Goal: Information Seeking & Learning: Learn about a topic

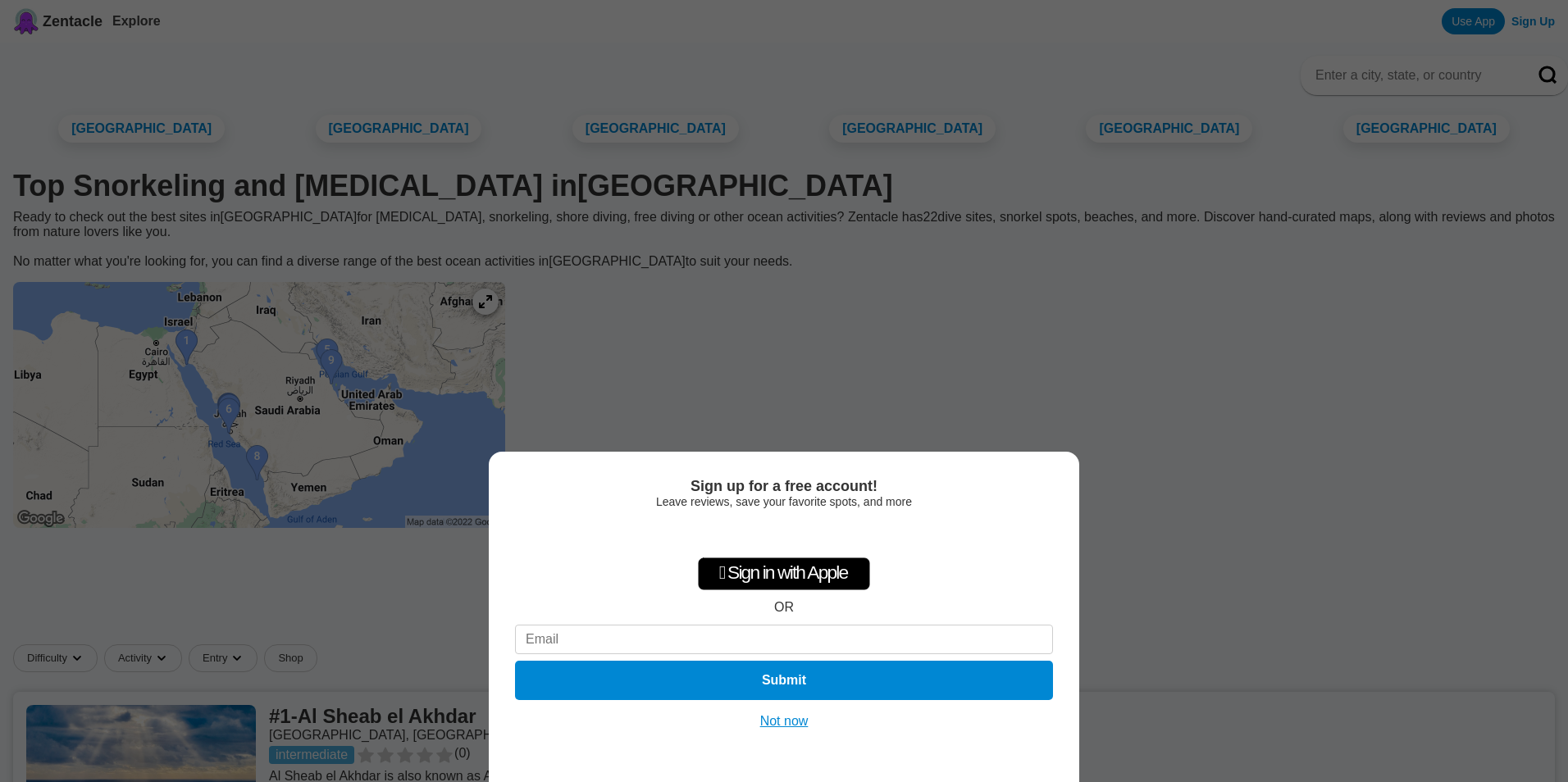
click at [807, 716] on button "Not now" at bounding box center [784, 721] width 58 height 16
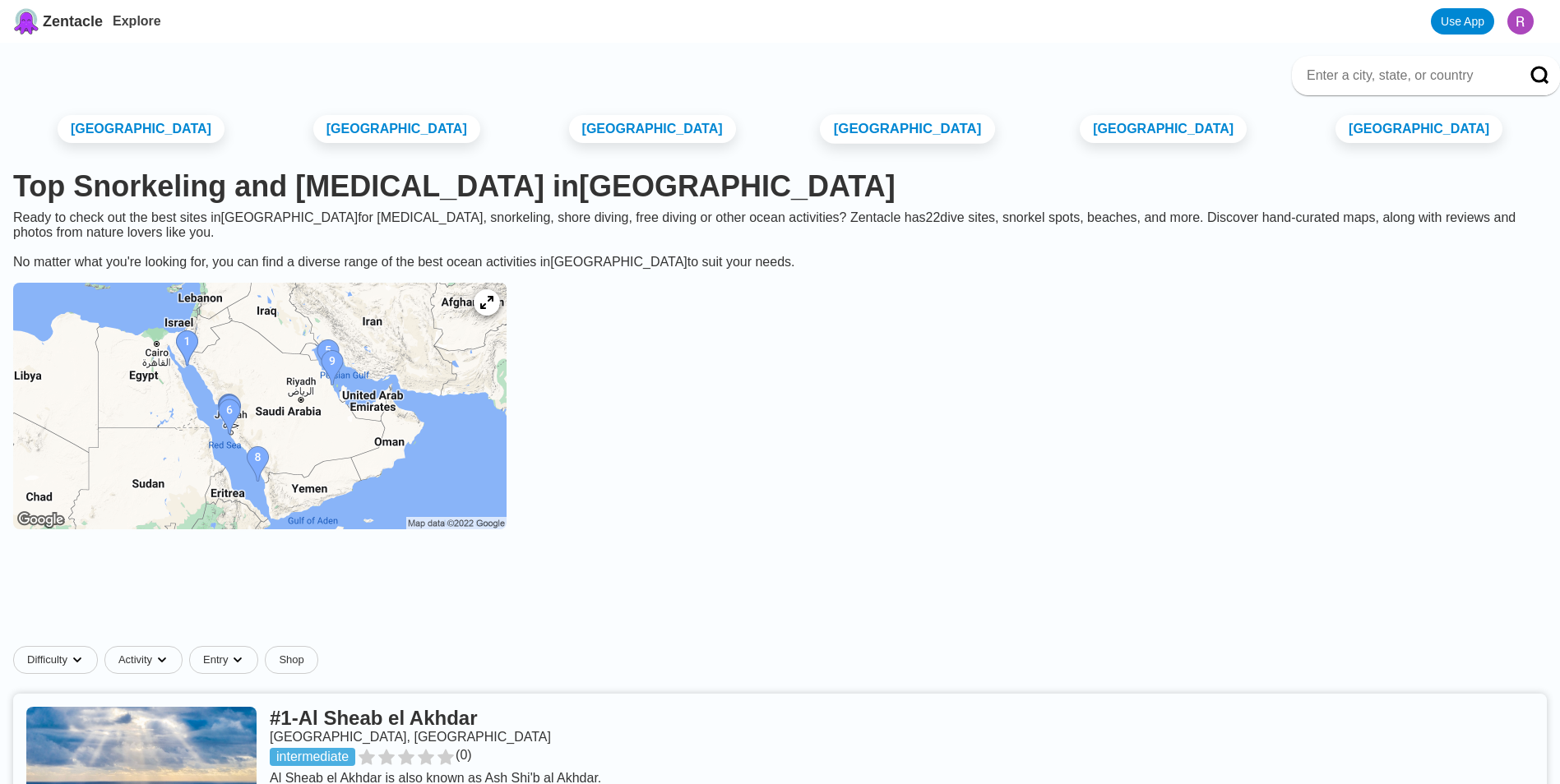
click at [900, 138] on link "[GEOGRAPHIC_DATA]" at bounding box center [907, 129] width 175 height 30
click at [311, 521] on img at bounding box center [259, 406] width 493 height 247
click at [354, 451] on img at bounding box center [259, 406] width 493 height 247
click at [307, 497] on img at bounding box center [259, 406] width 493 height 247
